Goal: Information Seeking & Learning: Understand process/instructions

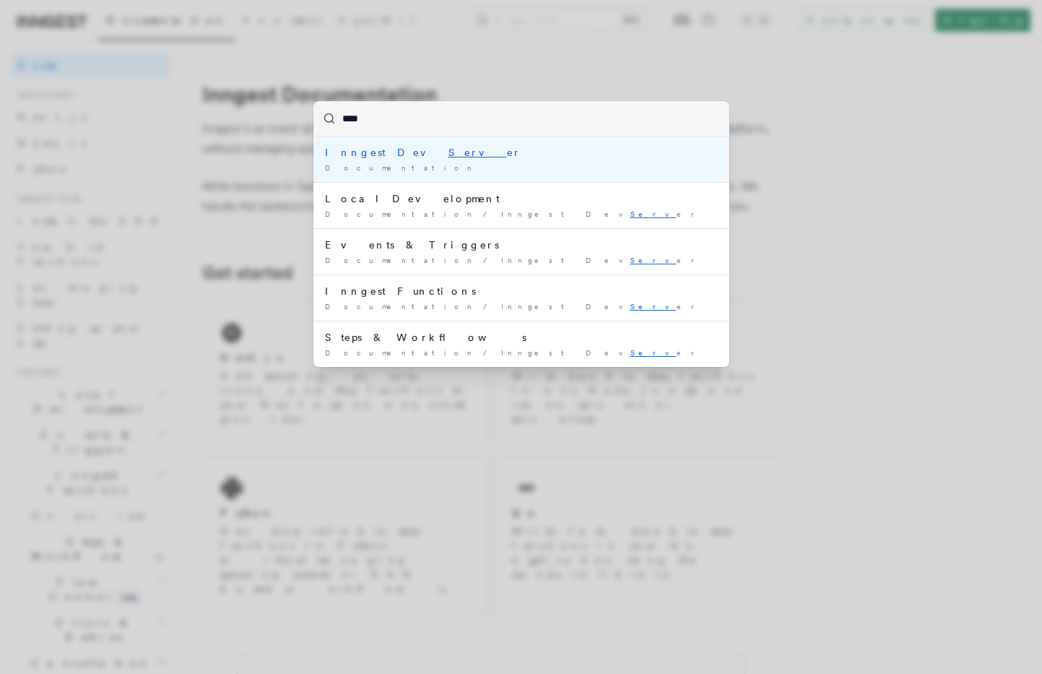
type input "*****"
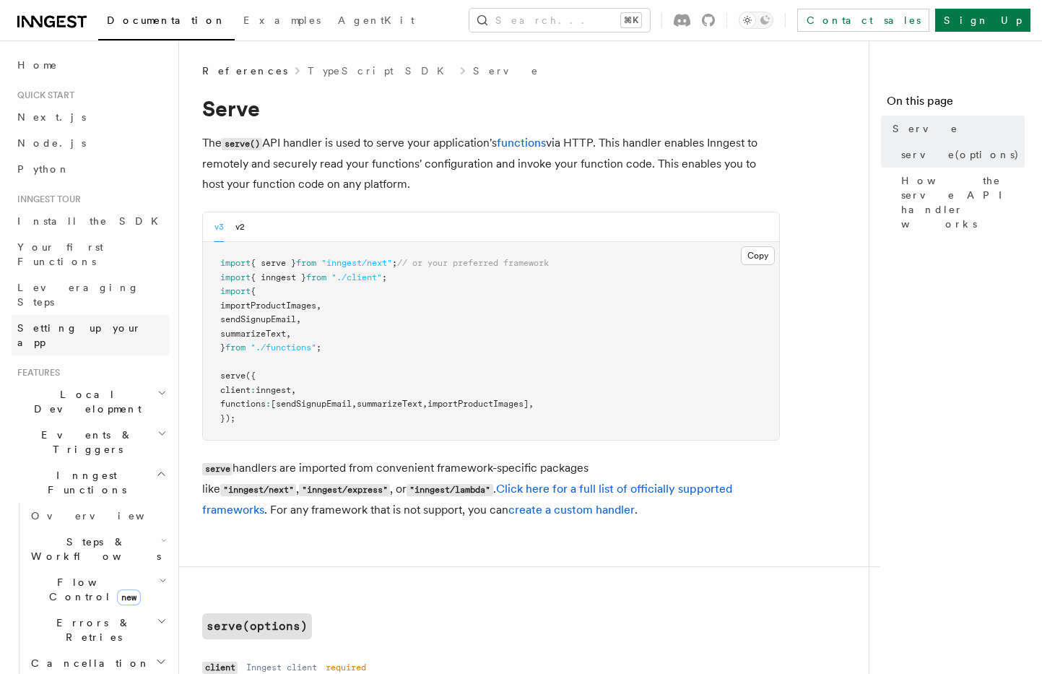
click at [71, 322] on span "Setting up your app" at bounding box center [79, 335] width 124 height 26
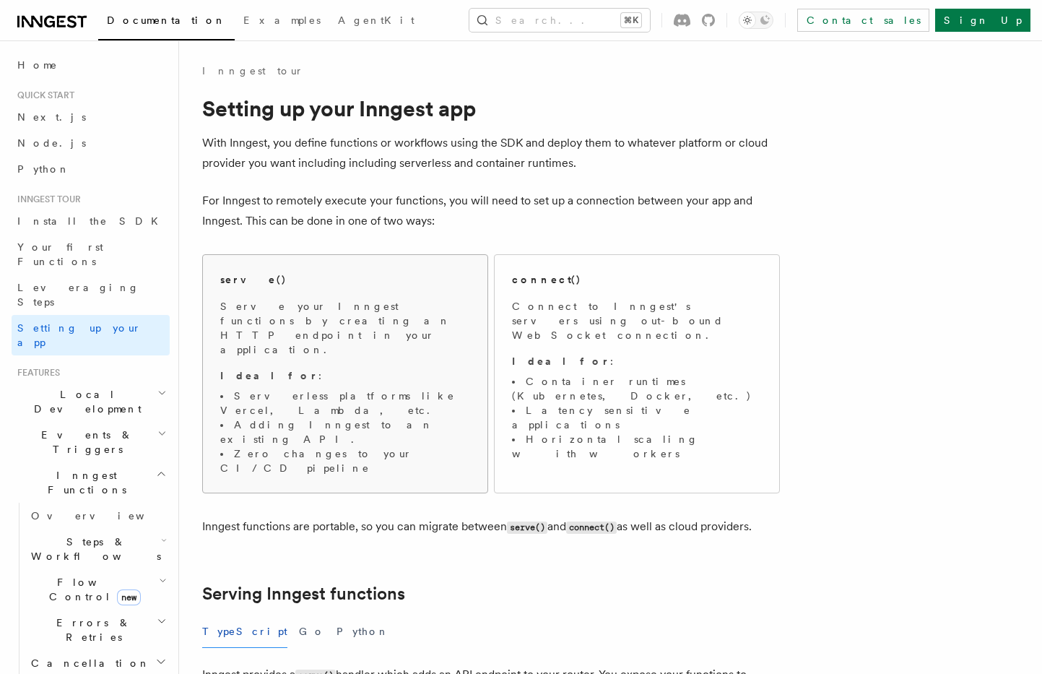
scroll to position [498, 0]
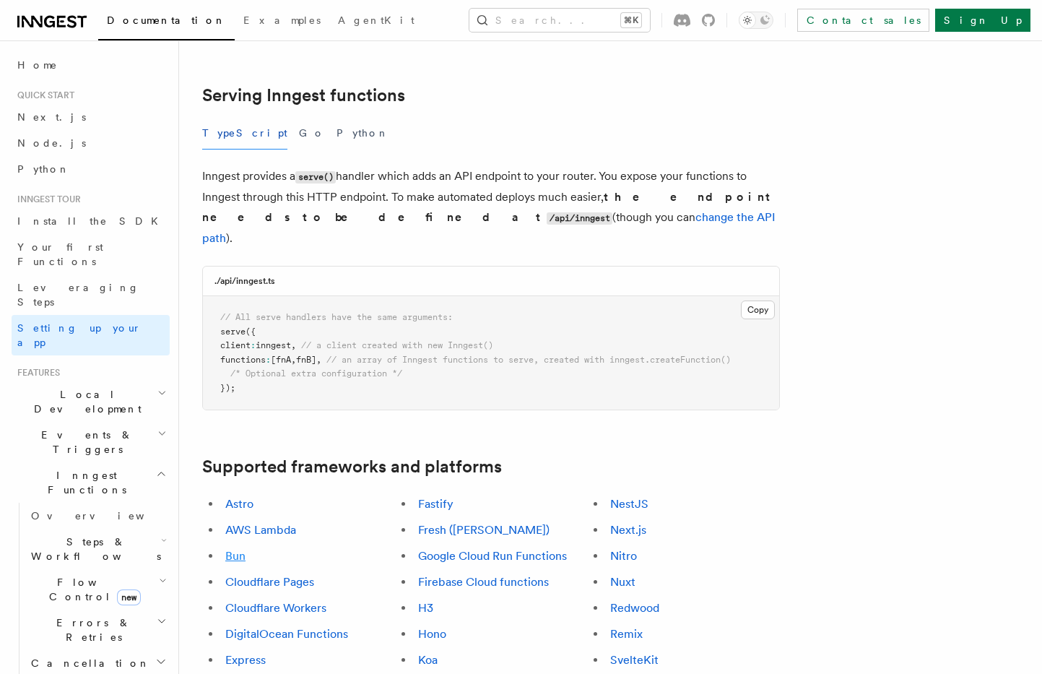
click at [235, 549] on link "Bun" at bounding box center [235, 556] width 20 height 14
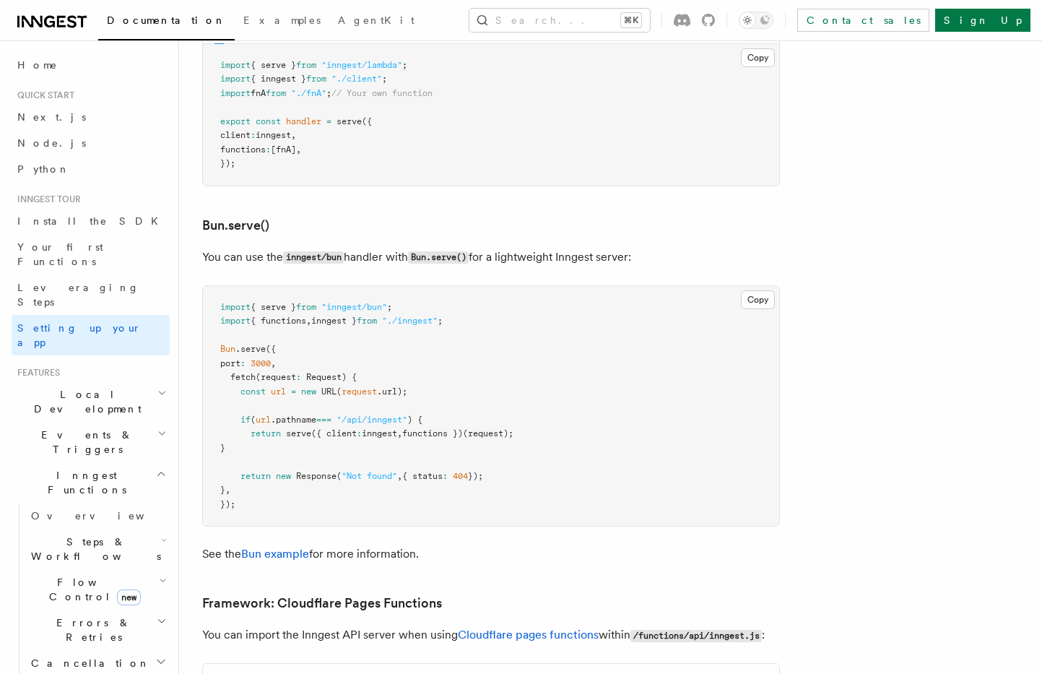
scroll to position [1829, 0]
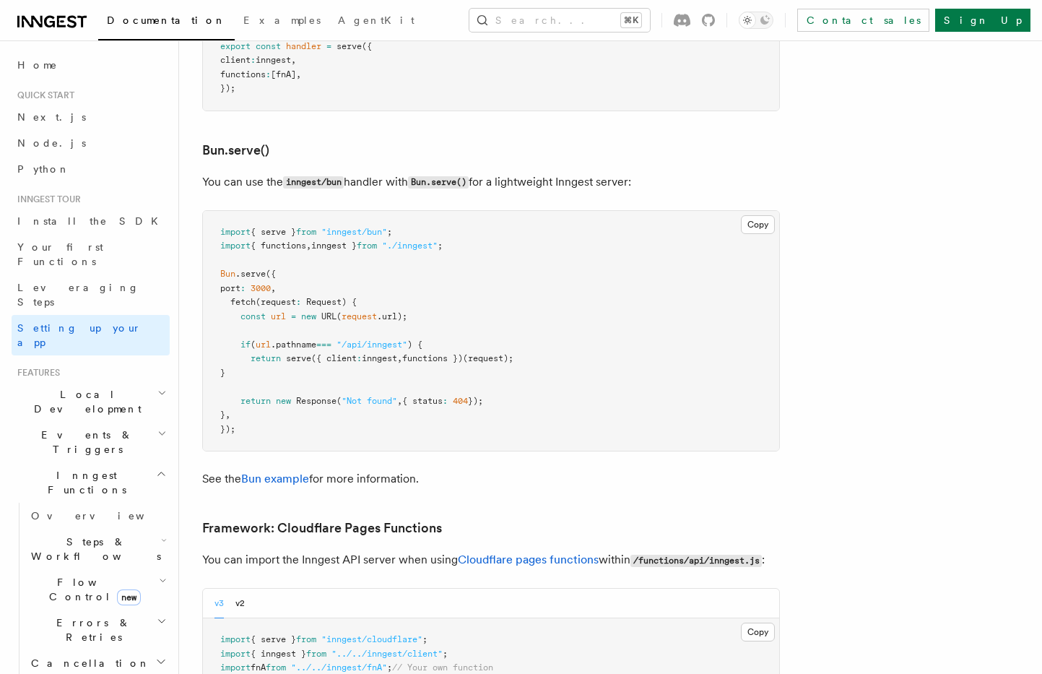
click at [282, 227] on span "{ serve }" at bounding box center [273, 232] width 45 height 10
copy code "import { serve } from "inngest/bun" ;"
